Goal: Task Accomplishment & Management: Use online tool/utility

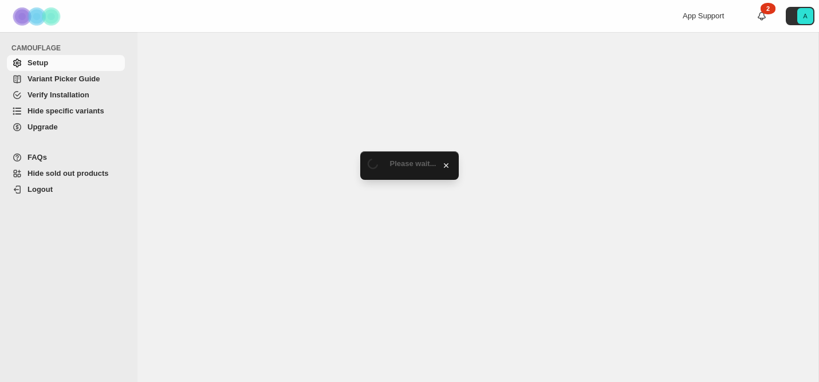
select select "*******"
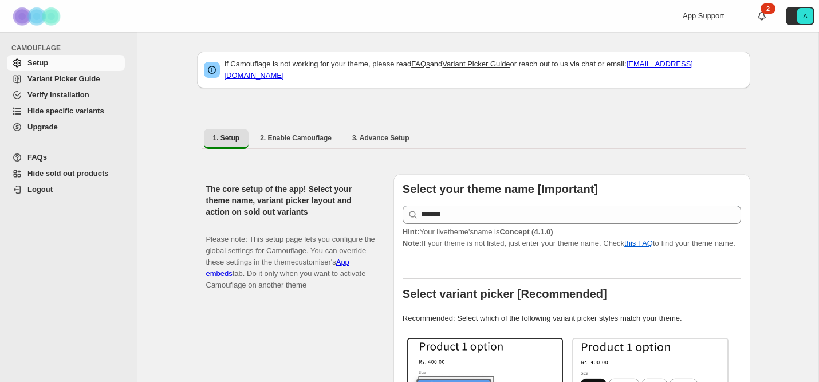
click at [66, 93] on span "Verify Installation" at bounding box center [59, 95] width 62 height 9
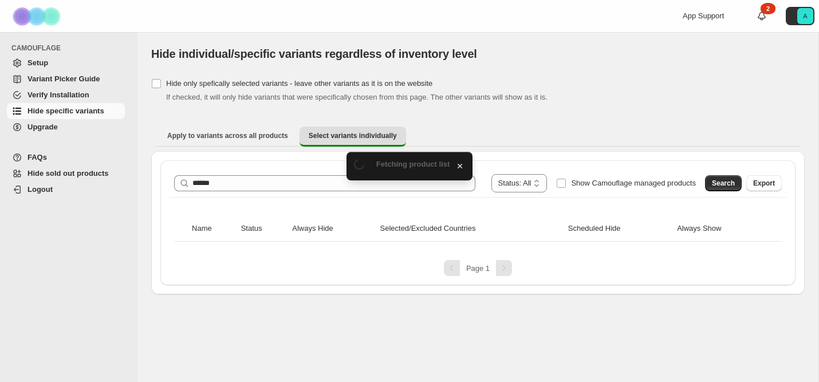
type input "******"
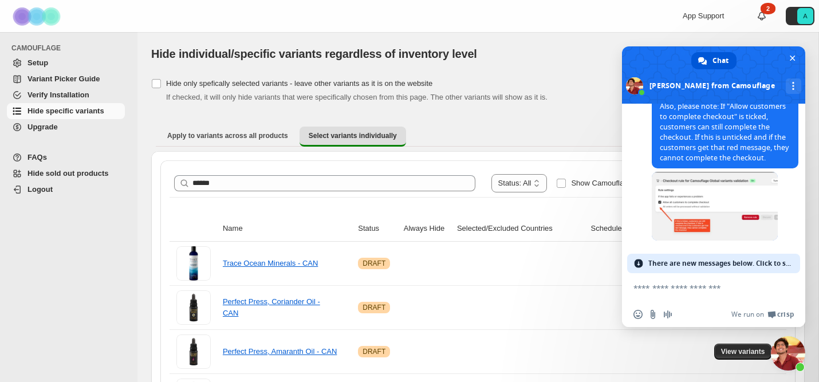
scroll to position [5822, 0]
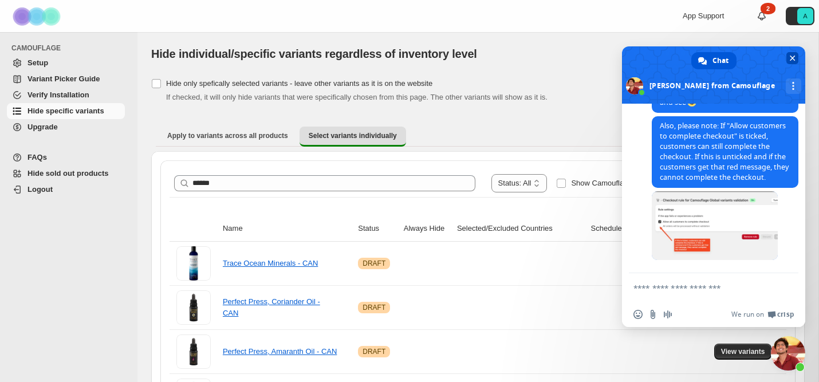
click at [791, 57] on span "Close chat" at bounding box center [793, 59] width 6 height 6
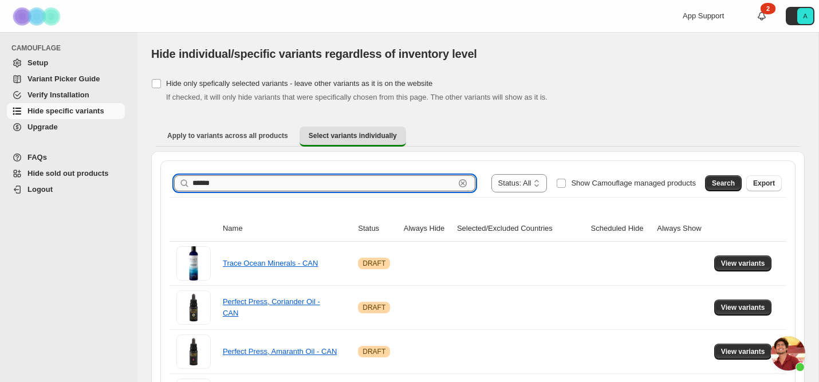
click at [265, 186] on input "******" at bounding box center [324, 183] width 262 height 16
click at [723, 180] on span "Search" at bounding box center [723, 183] width 23 height 9
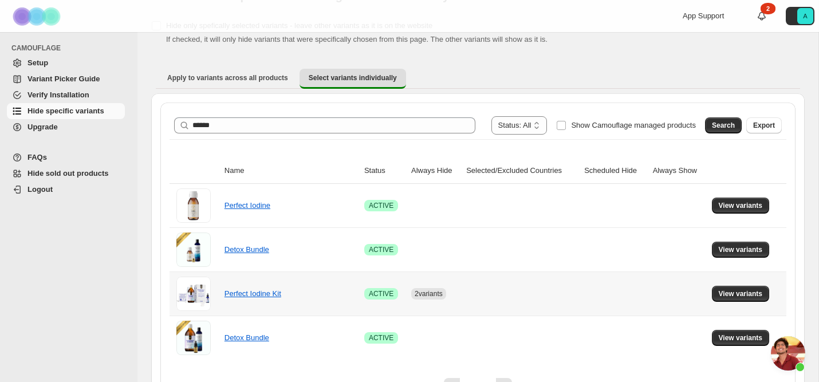
scroll to position [88, 0]
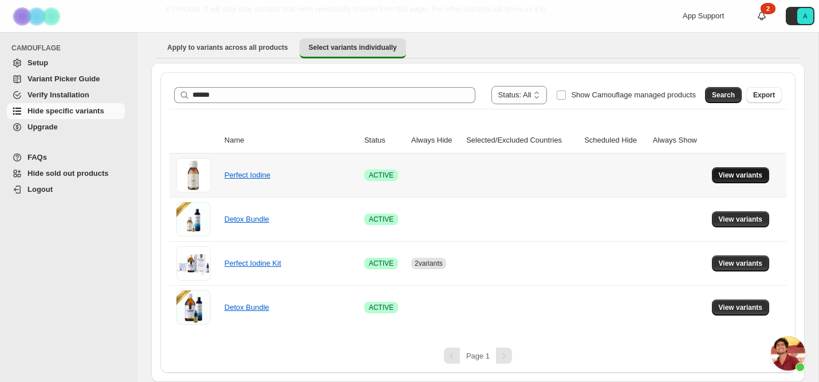
click at [734, 177] on span "View variants" at bounding box center [741, 175] width 44 height 9
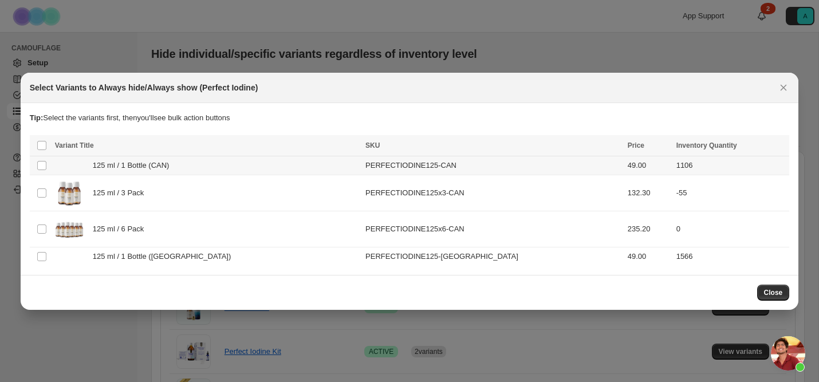
scroll to position [0, 0]
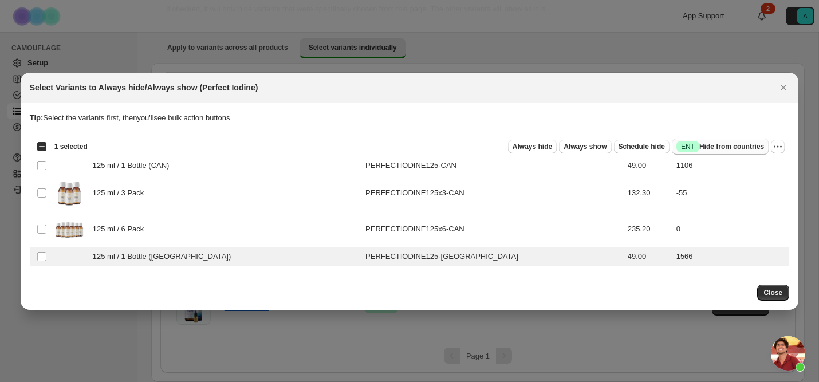
click at [716, 142] on span "Success ENT Hide from countries" at bounding box center [721, 146] width 88 height 11
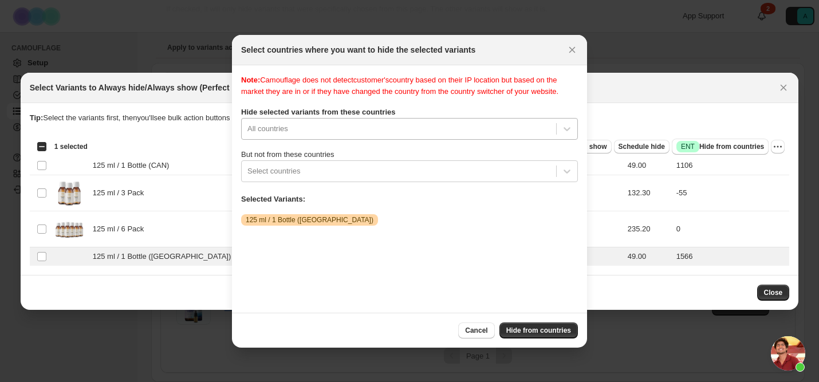
click at [341, 136] on div ":ro:" at bounding box center [399, 129] width 303 height 14
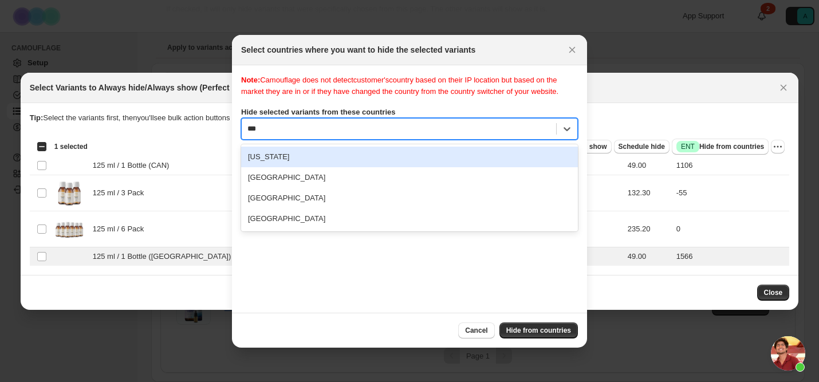
type input "****"
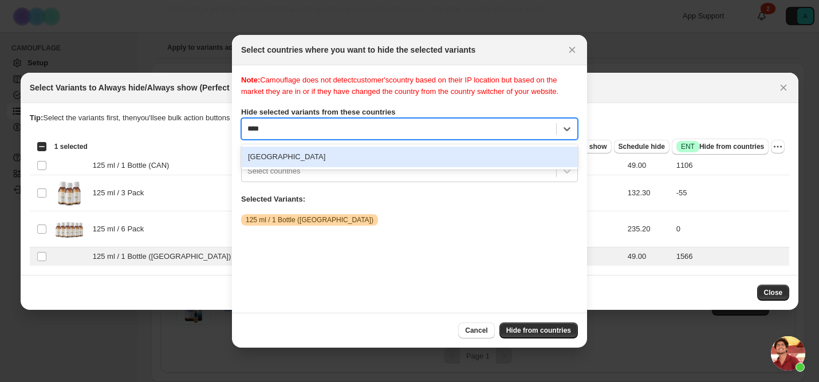
click at [342, 165] on div "[GEOGRAPHIC_DATA]" at bounding box center [409, 157] width 337 height 21
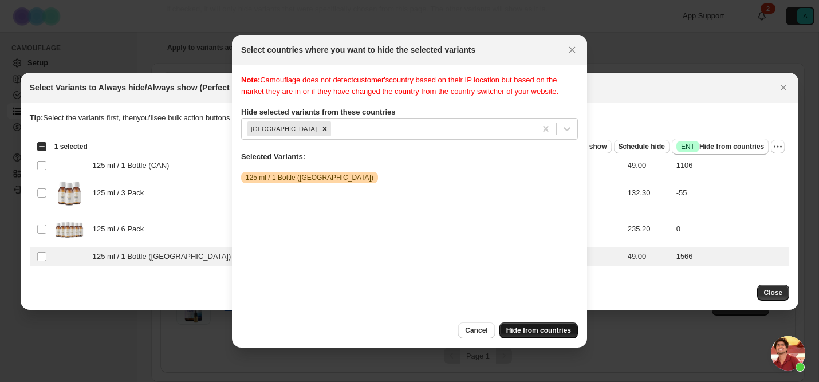
click at [541, 327] on span "Hide from countries" at bounding box center [539, 330] width 65 height 9
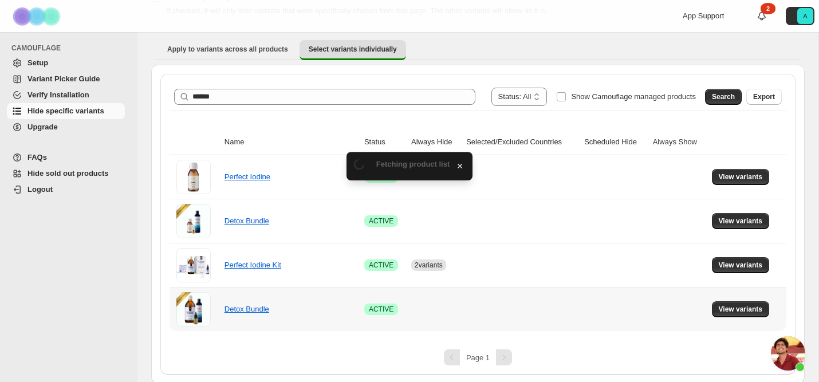
scroll to position [88, 0]
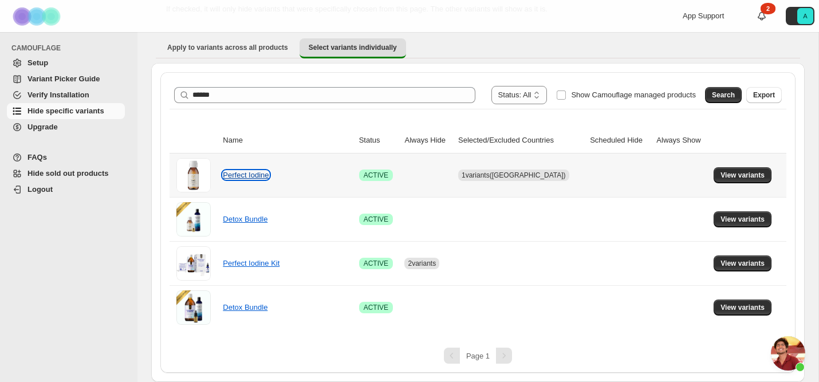
click at [248, 176] on link "Perfect Iodine" at bounding box center [246, 175] width 46 height 9
click at [745, 172] on span "View variants" at bounding box center [743, 175] width 44 height 9
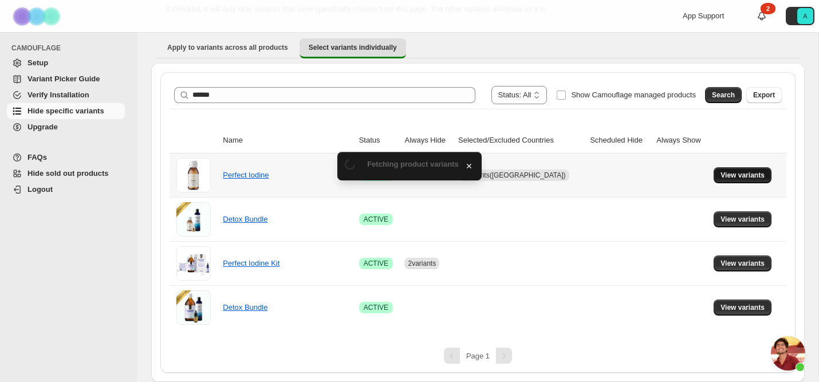
scroll to position [0, 0]
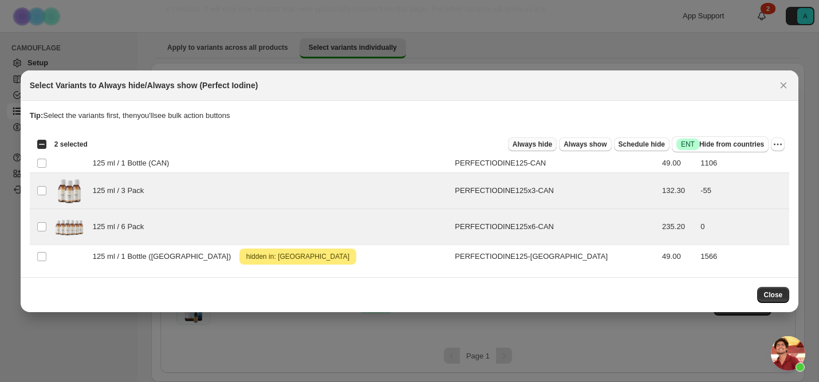
click at [519, 146] on span "Always hide" at bounding box center [533, 144] width 40 height 9
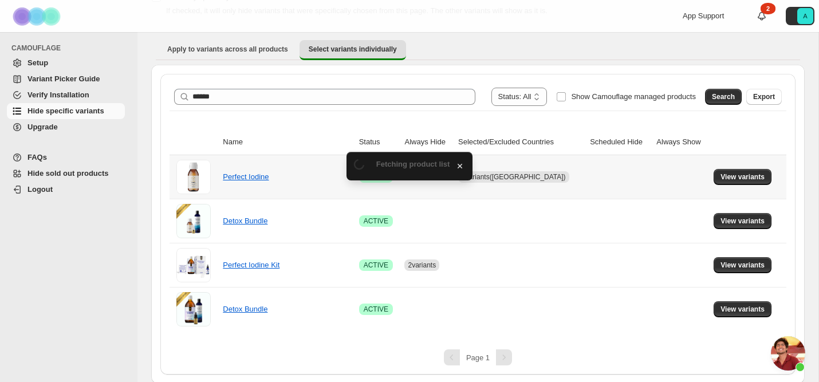
scroll to position [88, 0]
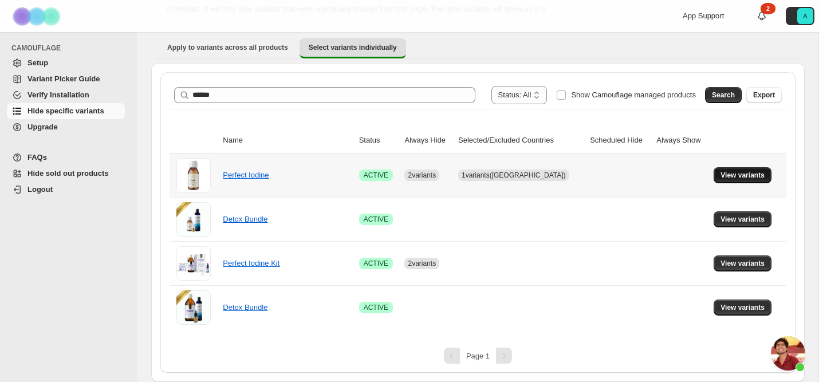
click at [731, 167] on button "View variants" at bounding box center [743, 175] width 58 height 16
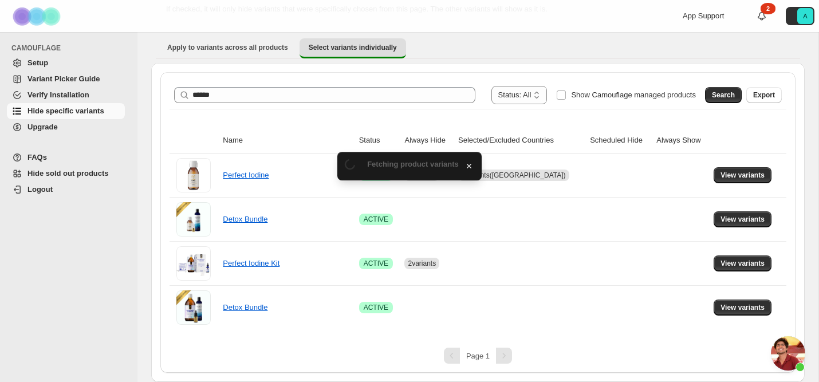
scroll to position [0, 0]
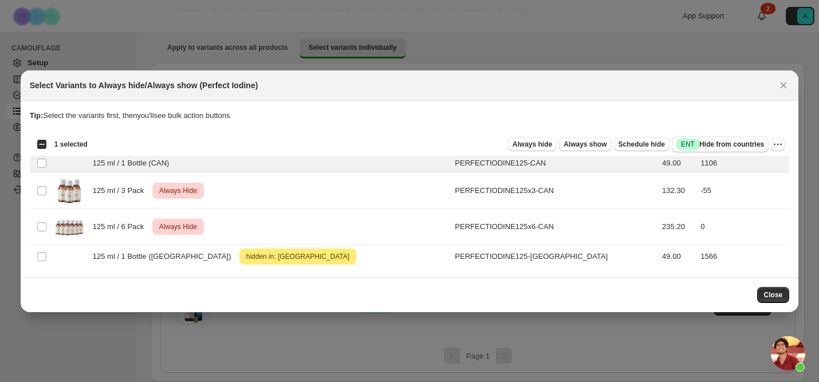
click at [728, 147] on span "Success ENT Hide from countries" at bounding box center [721, 144] width 88 height 11
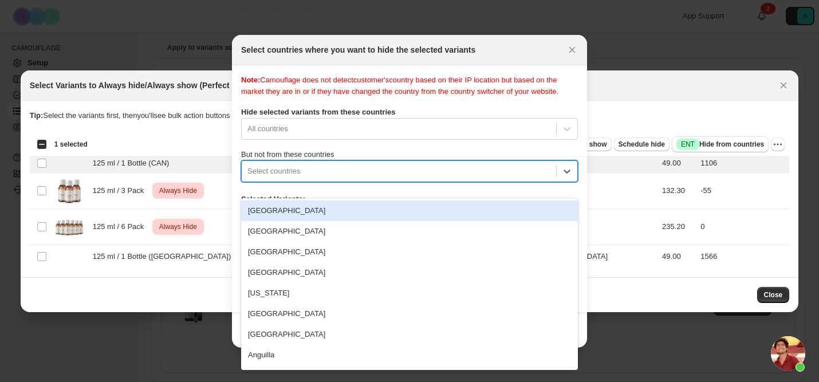
click at [291, 178] on div ":r25:" at bounding box center [399, 171] width 303 height 14
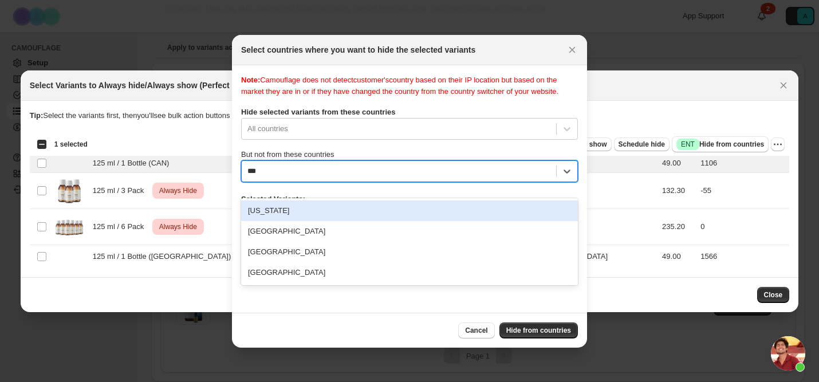
type input "****"
click at [308, 213] on div "[GEOGRAPHIC_DATA]" at bounding box center [409, 211] width 337 height 21
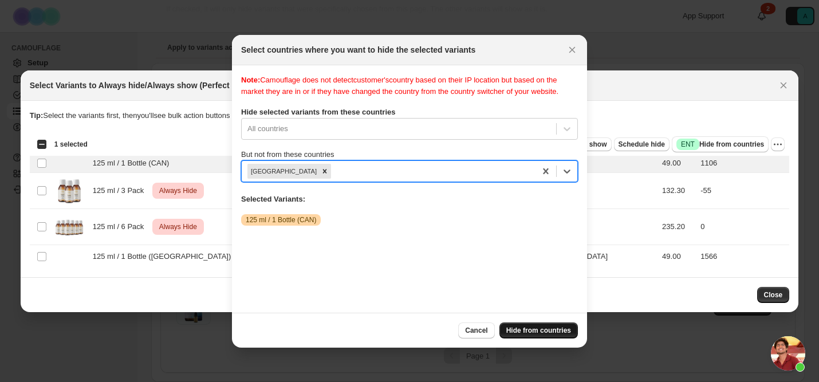
click at [525, 329] on span "Hide from countries" at bounding box center [539, 330] width 65 height 9
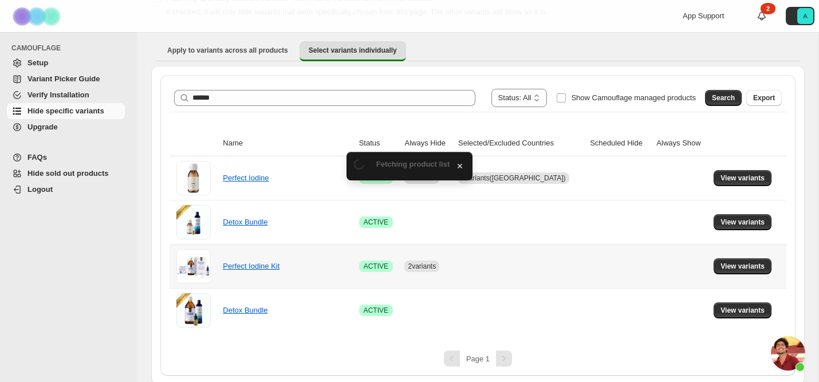
scroll to position [88, 0]
